Goal: Information Seeking & Learning: Learn about a topic

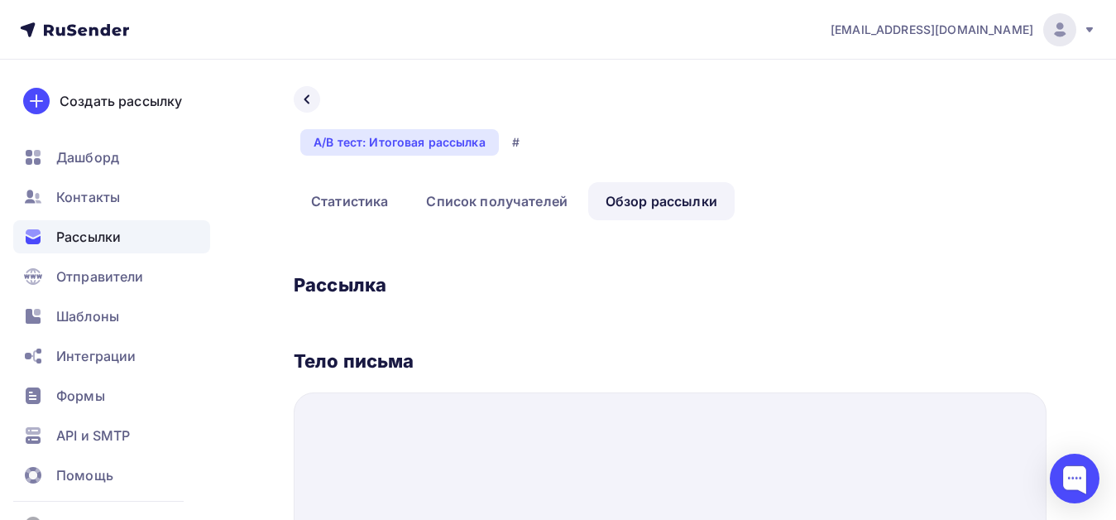
click at [657, 205] on link "Обзор рассылки" at bounding box center [661, 201] width 146 height 38
click at [91, 235] on span "Рассылки" at bounding box center [88, 237] width 65 height 20
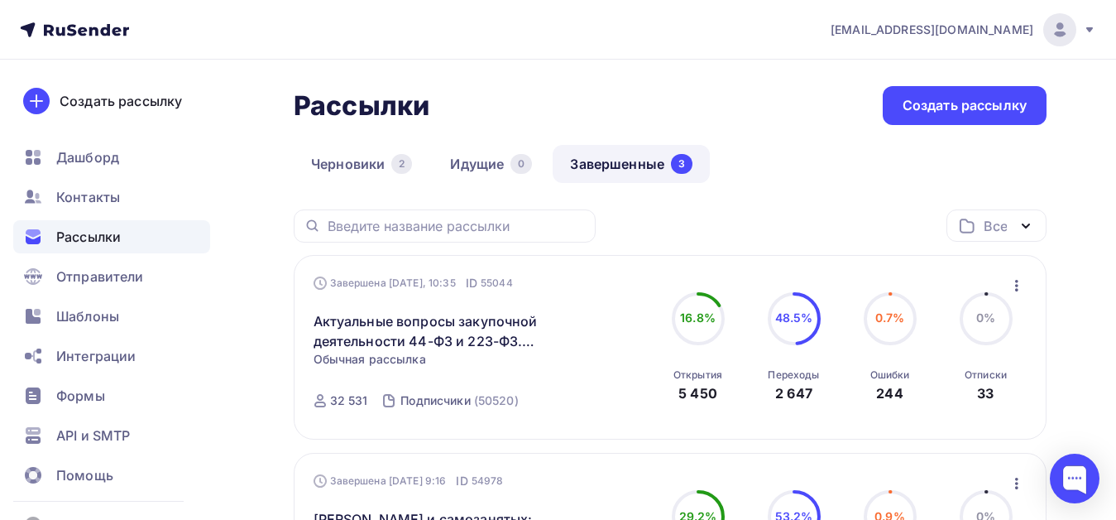
click at [583, 163] on link "Завершенные 3" at bounding box center [631, 164] width 157 height 38
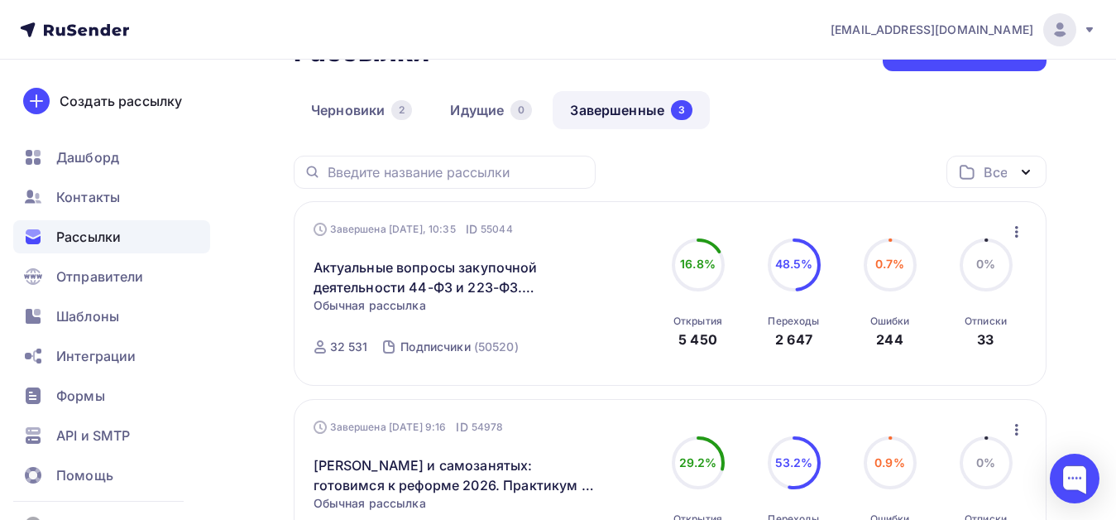
scroll to position [83, 0]
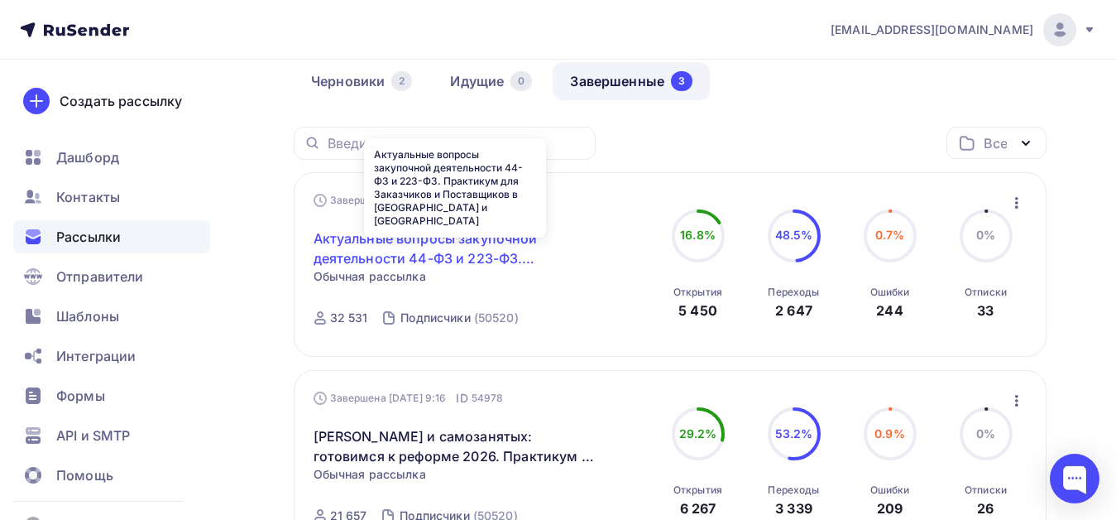
click at [468, 237] on link "Актуальные вопросы закупочной деятельности 44-ФЗ и 223-ФЗ. Практикум для Заказч…" at bounding box center [456, 248] width 284 height 40
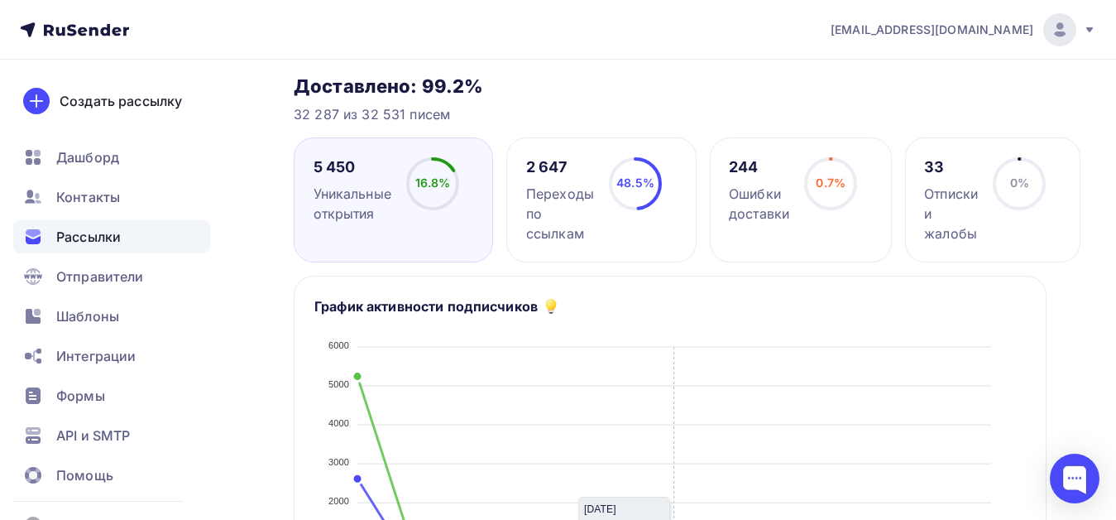
scroll to position [166, 0]
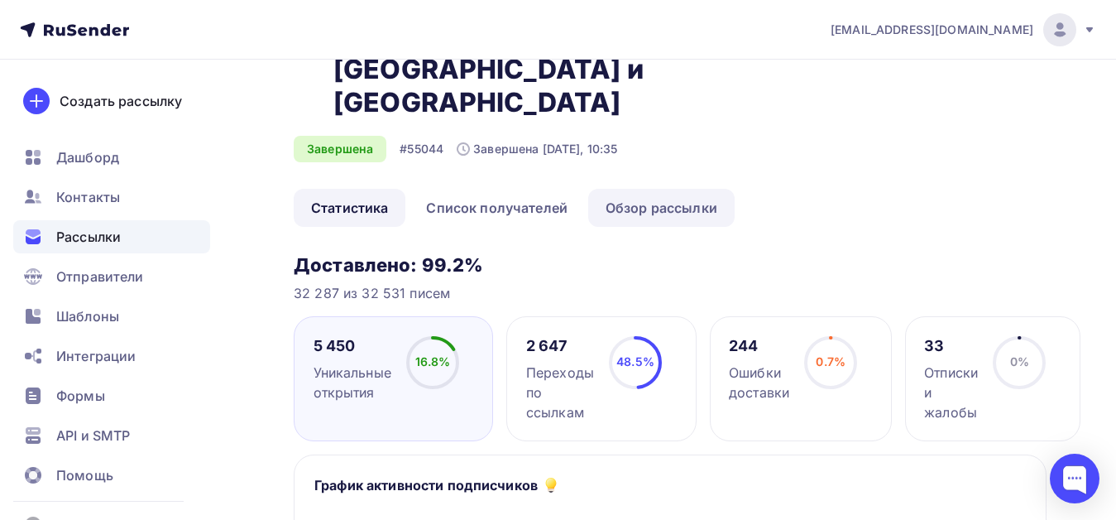
click at [672, 189] on link "Обзор рассылки" at bounding box center [661, 208] width 146 height 38
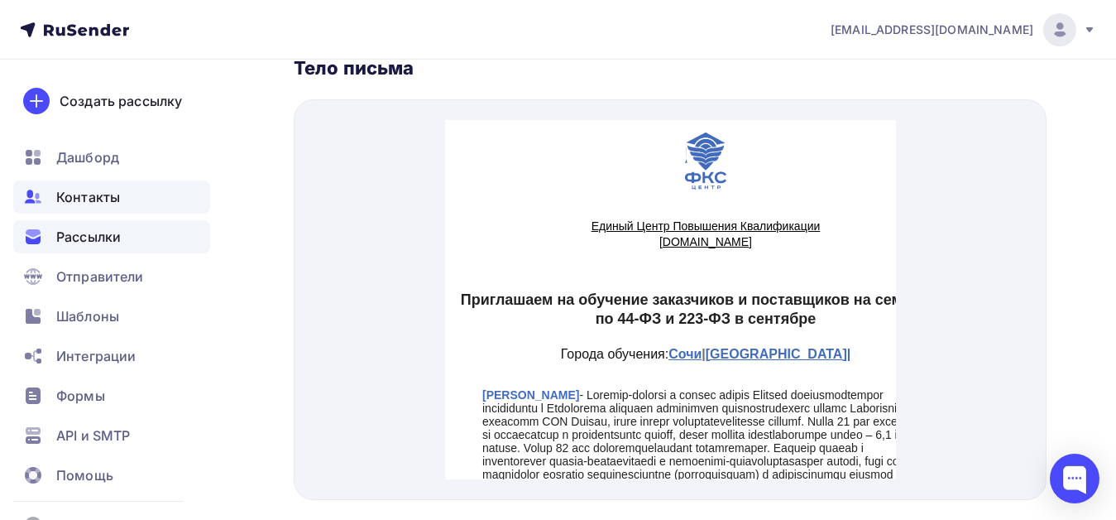
click at [83, 199] on span "Контакты" at bounding box center [88, 197] width 64 height 20
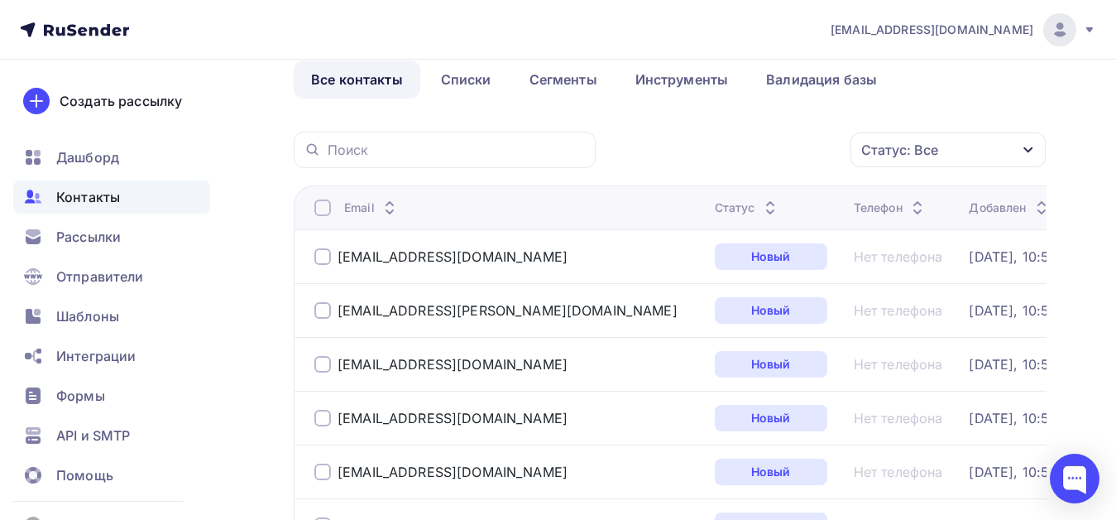
scroll to position [83, 0]
click at [484, 78] on link "Списки" at bounding box center [466, 79] width 85 height 38
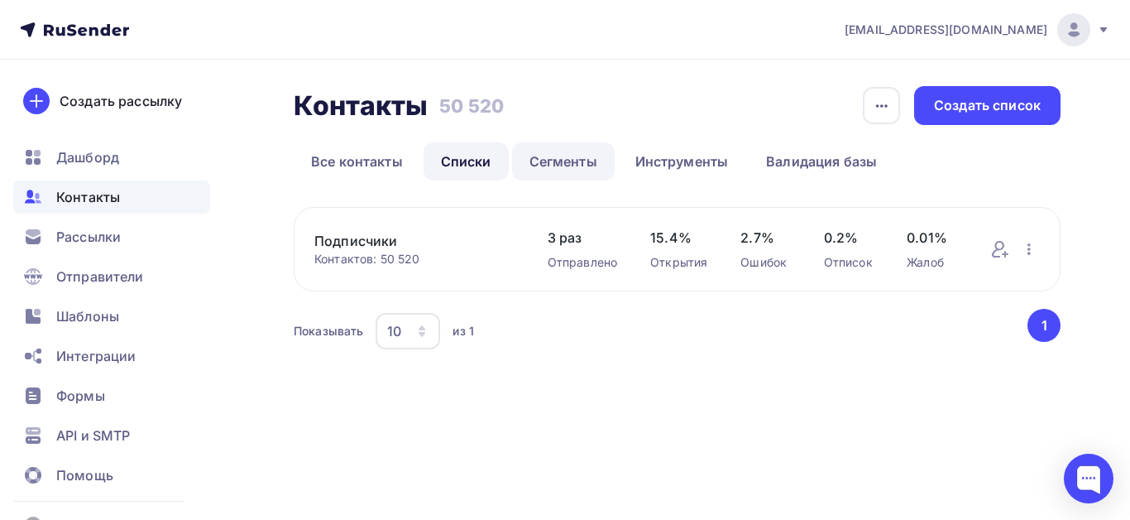
click at [566, 161] on link "Сегменты" at bounding box center [563, 161] width 103 height 38
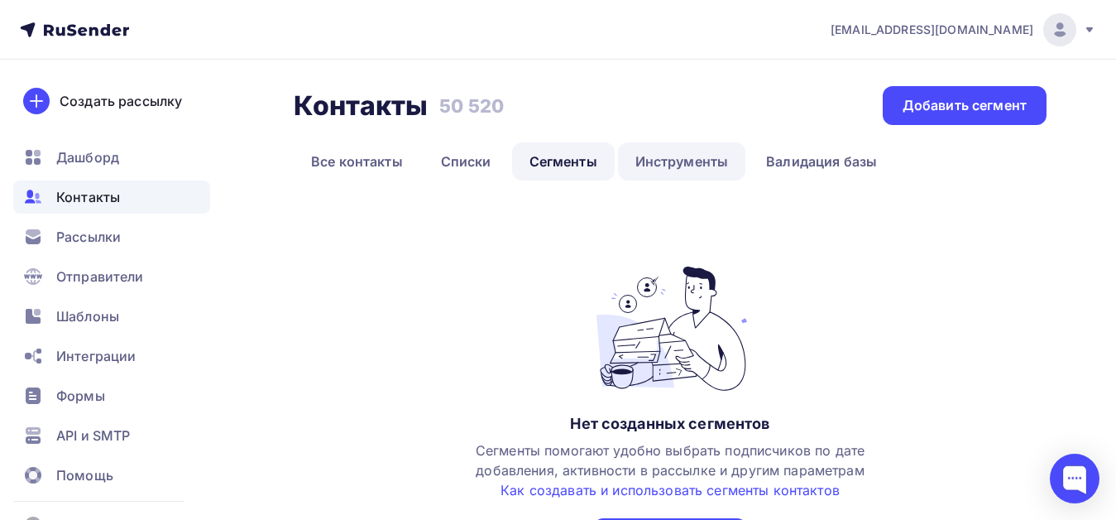
click at [662, 166] on link "Инструменты" at bounding box center [682, 161] width 128 height 38
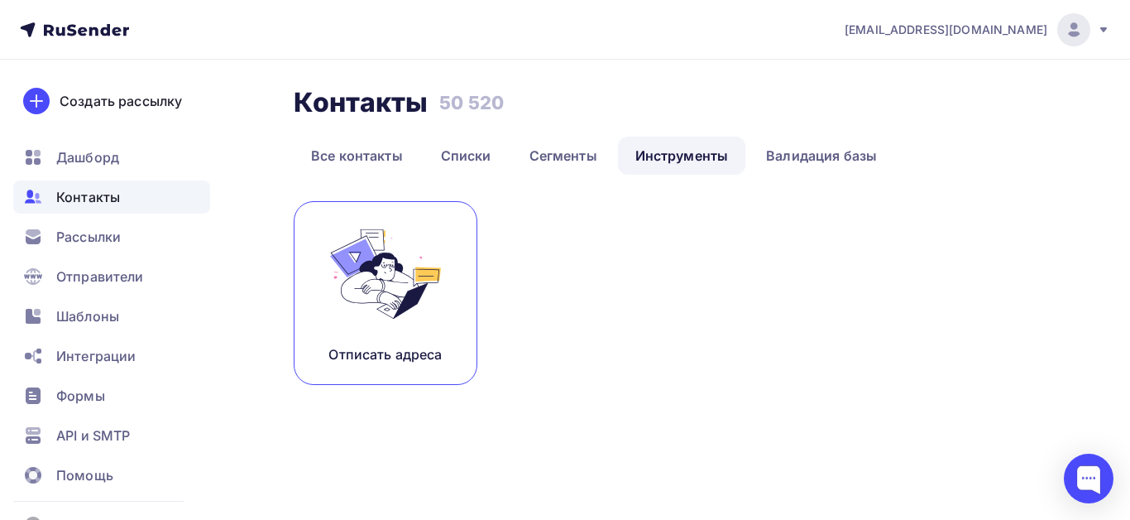
drag, startPoint x: 398, startPoint y: 357, endPoint x: 432, endPoint y: 347, distance: 35.6
click at [398, 357] on p "Отписать адреса" at bounding box center [385, 354] width 113 height 20
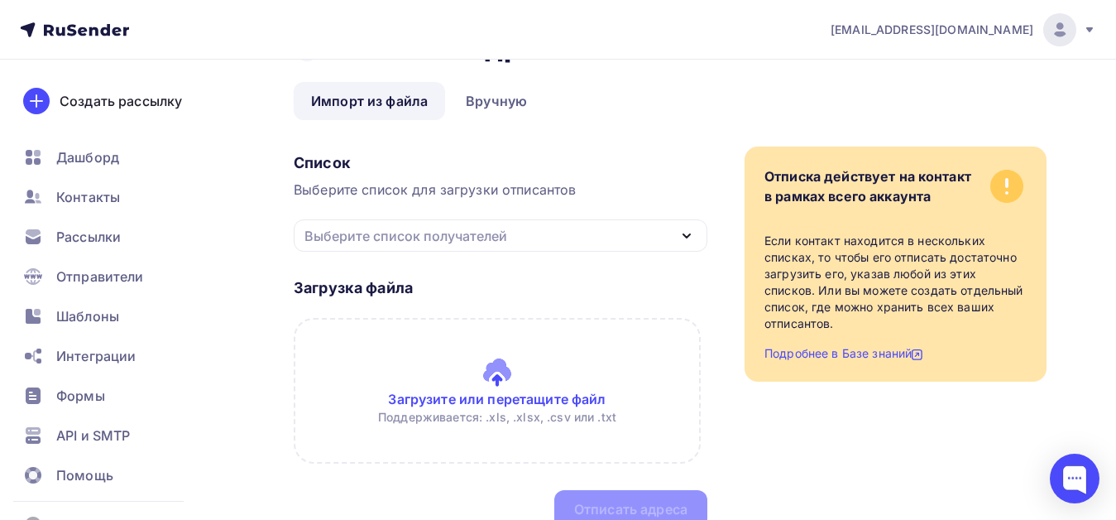
scroll to position [130, 0]
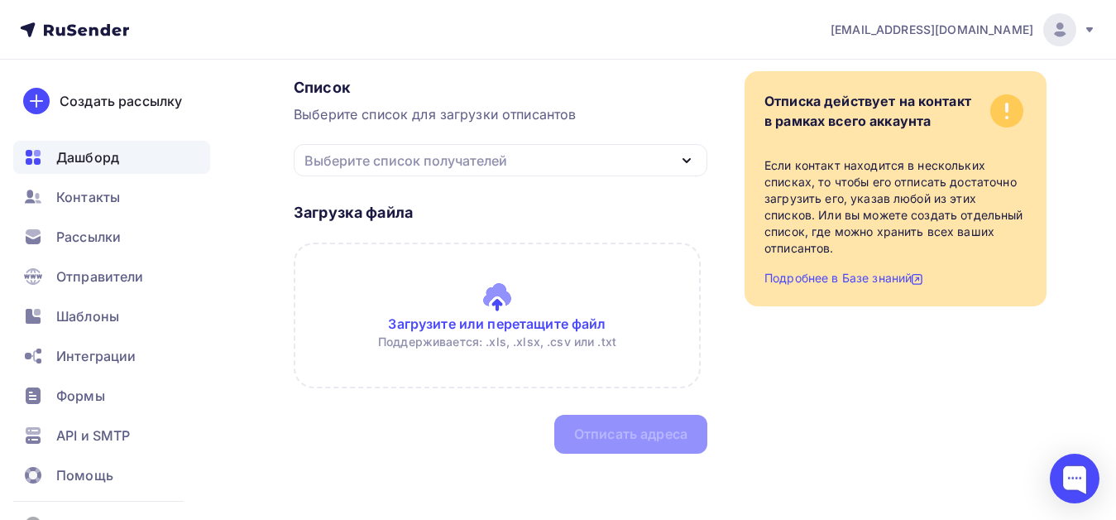
click at [92, 155] on span "Дашборд" at bounding box center [87, 157] width 63 height 20
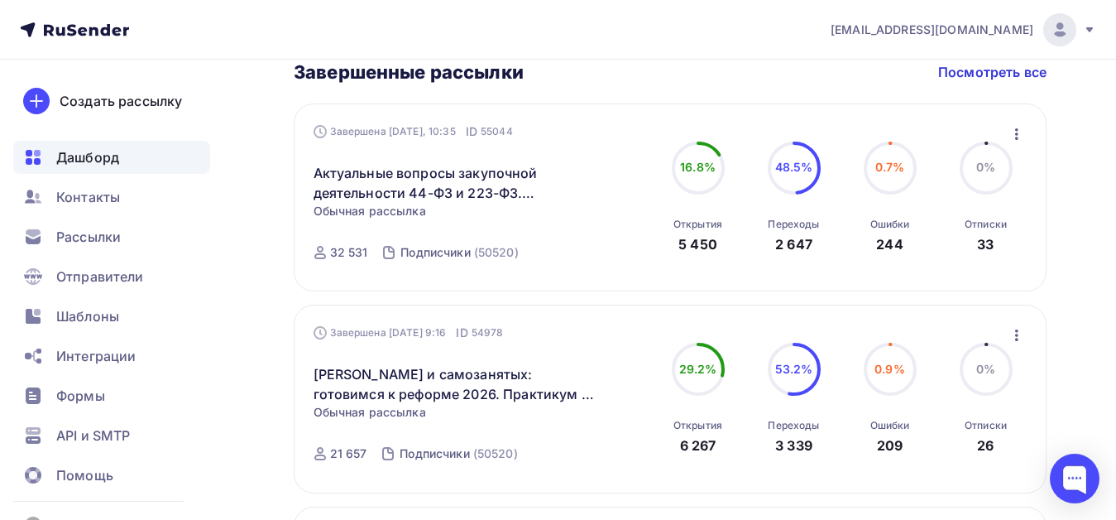
scroll to position [745, 0]
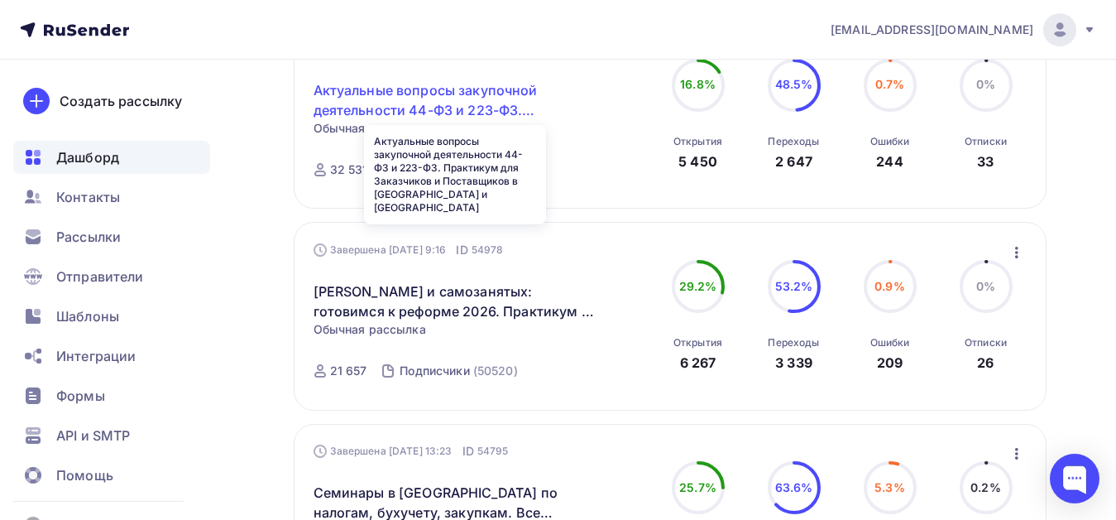
click at [351, 93] on link "Актуальные вопросы закупочной деятельности 44-ФЗ и 223-ФЗ. Практикум для Заказч…" at bounding box center [456, 100] width 284 height 40
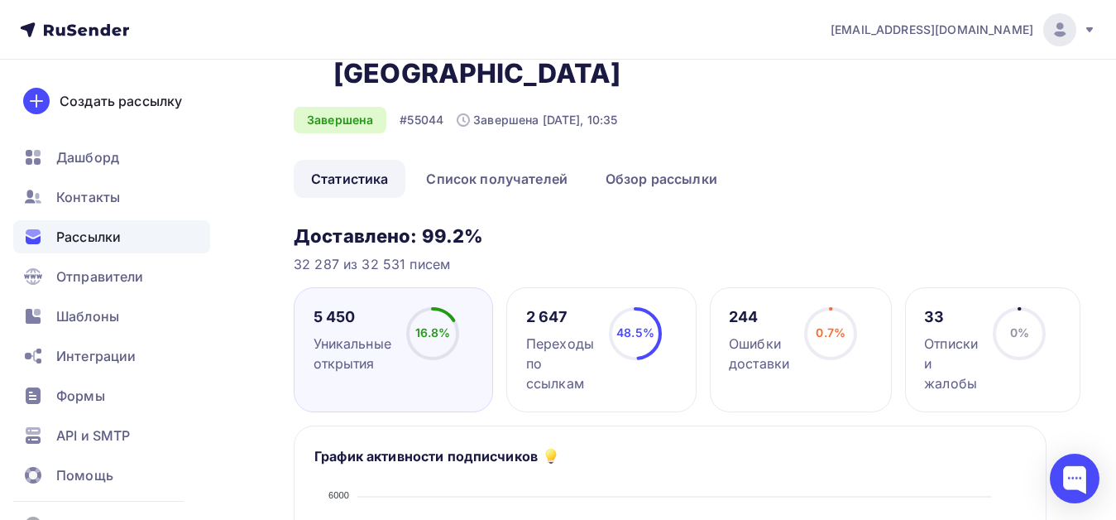
scroll to position [166, 0]
